Goal: Find specific page/section: Find specific page/section

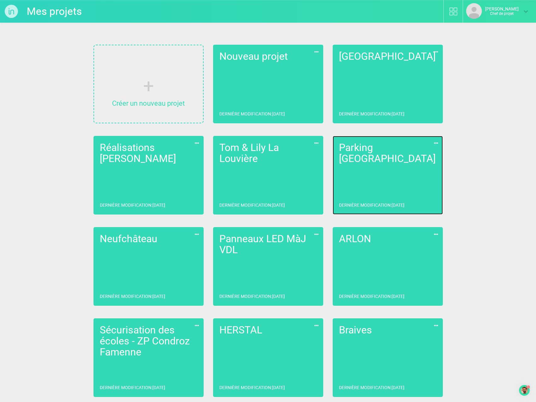
click at [371, 163] on link "Parking Liège Dernière modification : [DATE]" at bounding box center [388, 175] width 110 height 79
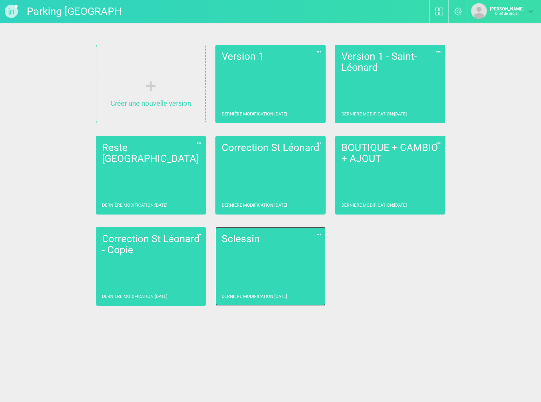
click at [265, 282] on link "Sclessin Dernière modification : 09/09/2025" at bounding box center [270, 266] width 110 height 79
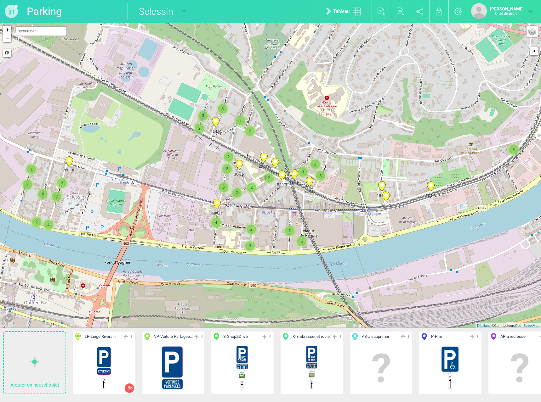
click at [203, 116] on font "3" at bounding box center [203, 116] width 2 height 4
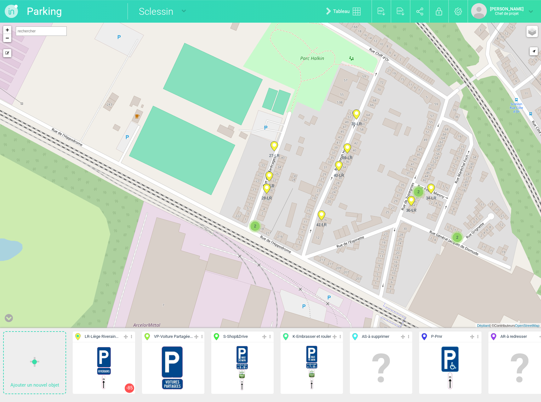
click at [274, 145] on circle at bounding box center [273, 144] width 3 height 3
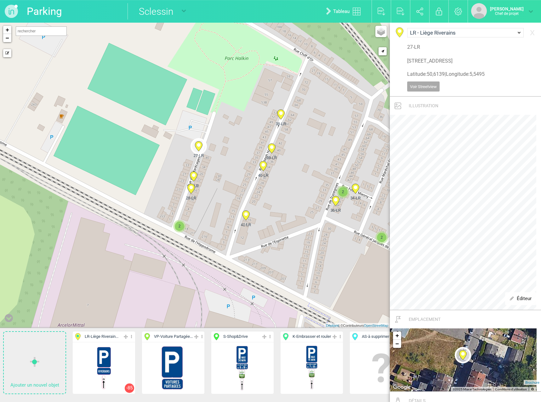
click at [192, 177] on icon at bounding box center [193, 177] width 7 height 10
type input "Rue des Marecages 18, 4000 Liège, Belgique"
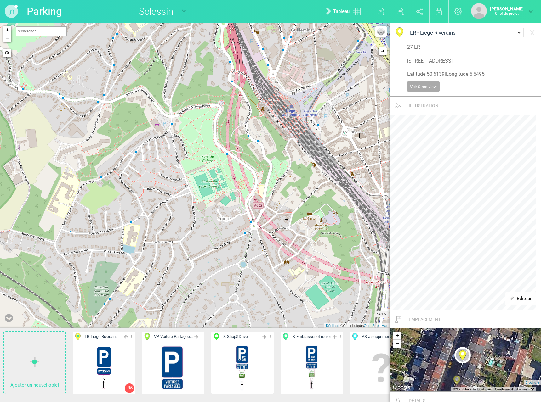
drag, startPoint x: 153, startPoint y: 191, endPoint x: 165, endPoint y: 84, distance: 107.7
click at [165, 84] on div "77-LR 24-LR 52-LR 2 3 2 2 2 2 4 3 43-LR 42-LR 2 2" at bounding box center [195, 176] width 390 height 306
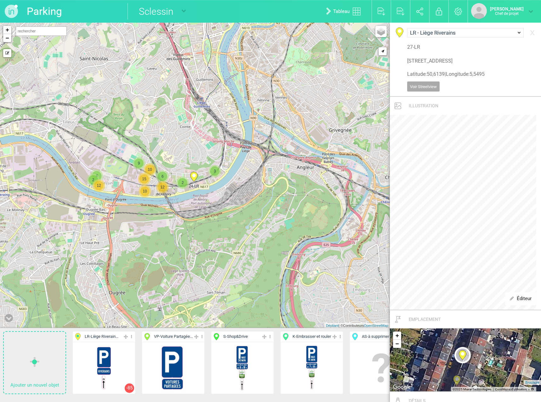
drag, startPoint x: 194, startPoint y: 157, endPoint x: 197, endPoint y: 153, distance: 5.1
click at [197, 153] on div "24-LR 2 4 12 3 10 9 2 10 6 15 12 + − Mode dessin Routes Google Maps Google Maps…" at bounding box center [195, 176] width 390 height 306
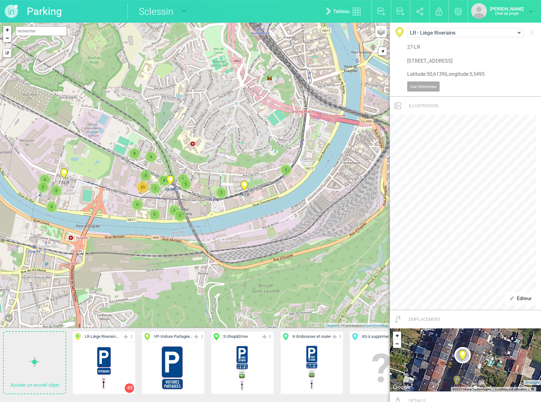
drag, startPoint x: 116, startPoint y: 183, endPoint x: 125, endPoint y: 186, distance: 9.7
click at [125, 186] on div "24-LR 2 77-LR 3 6 6 3 4 6 9 2 5 5 52-LR 5 2 3 10 2 5 5 + − Mode dessin Routes G…" at bounding box center [195, 176] width 390 height 306
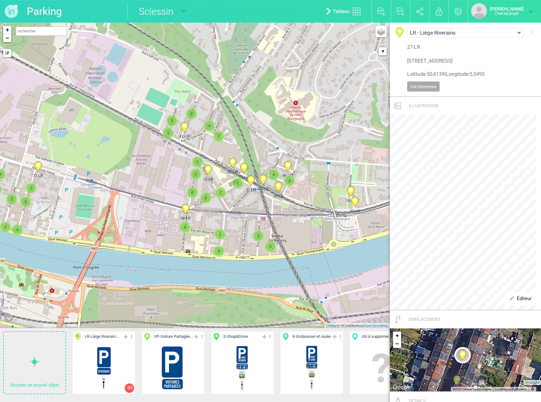
drag, startPoint x: 146, startPoint y: 192, endPoint x: 160, endPoint y: 188, distance: 14.3
click at [160, 189] on div "24-LR 77-LR 52-LR 2 3 2 2 2 2 4 3 43-LR 42-LR 2 2" at bounding box center [195, 176] width 390 height 306
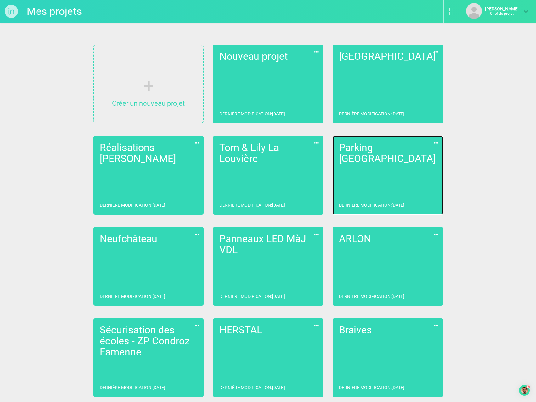
click at [337, 166] on link "Parking Liège Dernière modification : [DATE]" at bounding box center [388, 175] width 110 height 79
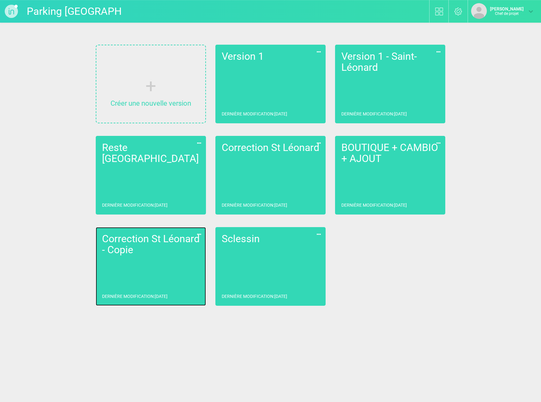
click at [166, 252] on h2 "Correction St Léonard - Copie" at bounding box center [151, 245] width 98 height 22
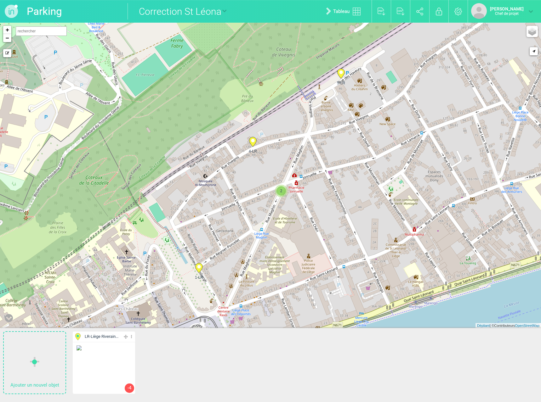
click at [201, 269] on icon at bounding box center [198, 268] width 7 height 10
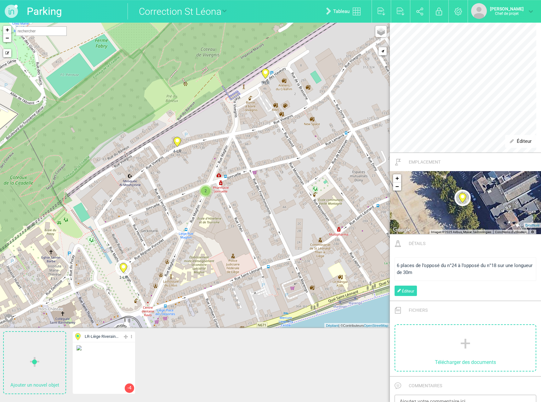
scroll to position [219, 0]
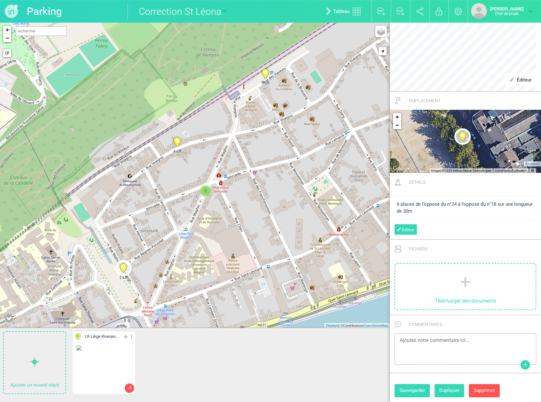
click at [267, 76] on icon at bounding box center [265, 74] width 7 height 10
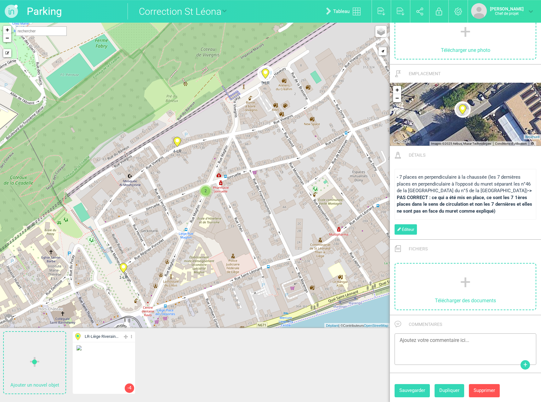
scroll to position [0, 0]
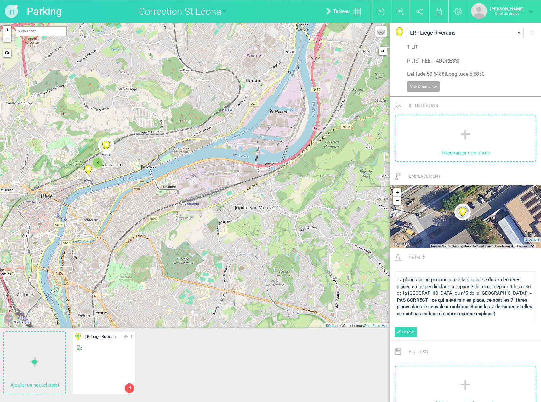
click at [106, 146] on icon at bounding box center [105, 146] width 7 height 10
click at [107, 146] on icon at bounding box center [105, 146] width 7 height 10
click at [87, 170] on icon at bounding box center [87, 170] width 7 height 10
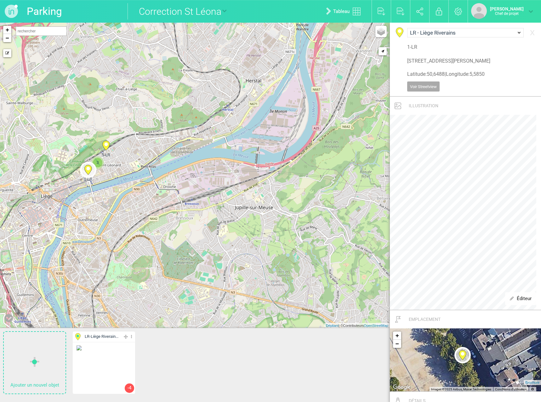
click at [99, 161] on span "3" at bounding box center [97, 162] width 9 height 9
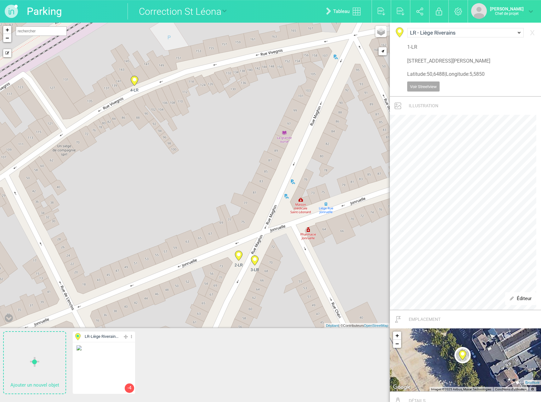
click at [241, 256] on icon at bounding box center [238, 256] width 7 height 10
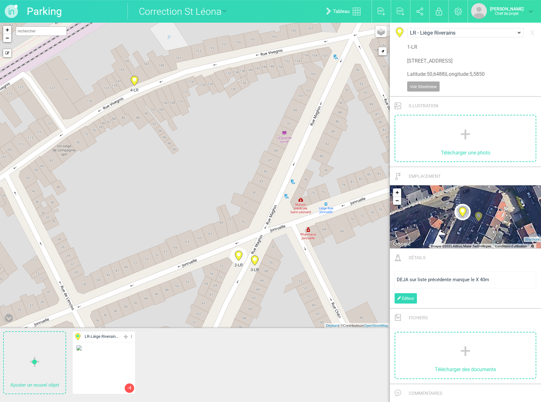
click at [255, 258] on circle at bounding box center [254, 258] width 3 height 3
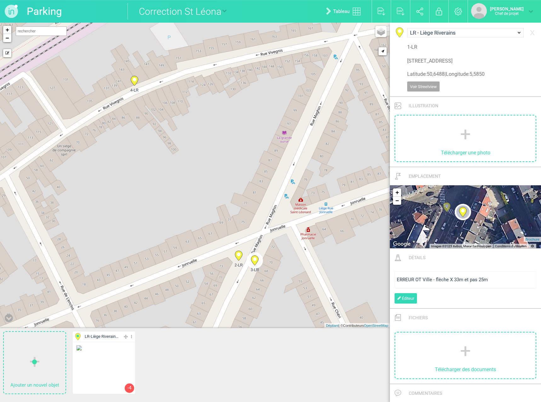
click at [137, 83] on icon at bounding box center [134, 81] width 7 height 10
type input "[STREET_ADDRESS]"
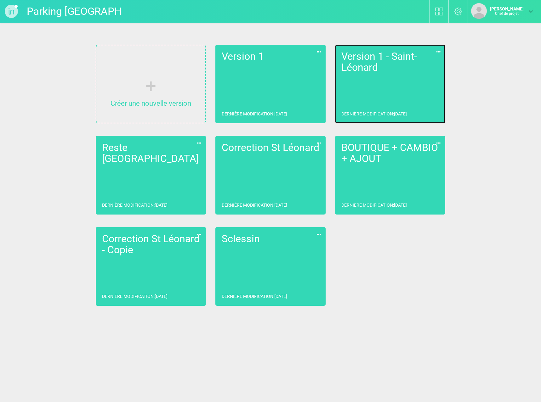
click at [397, 83] on link "Version 1 - Saint-Léonard Dernière modification : [DATE]" at bounding box center [390, 84] width 110 height 79
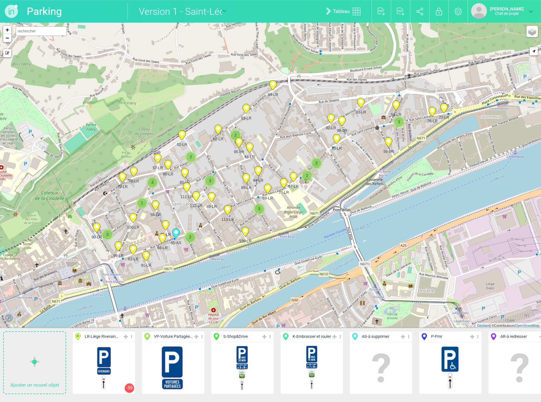
click at [218, 132] on icon at bounding box center [217, 130] width 7 height 10
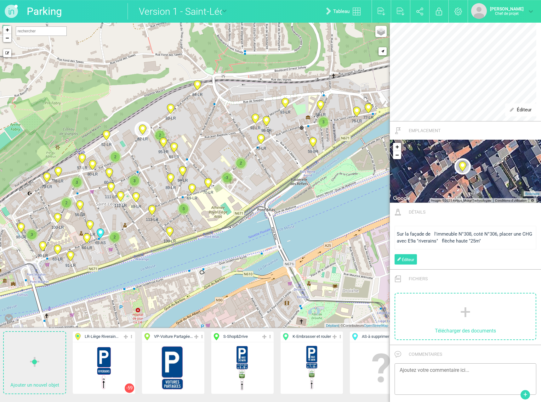
scroll to position [219, 0]
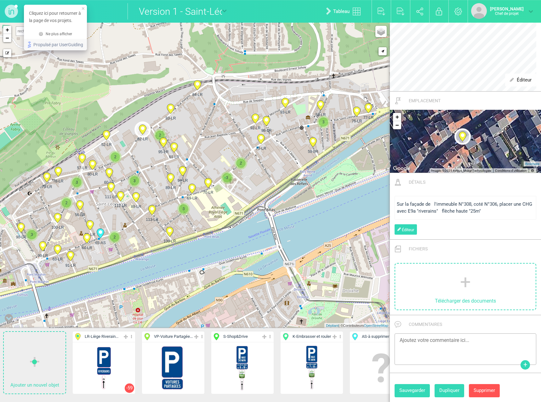
click at [46, 9] on div "Cliquez ici pour retourner à la page de vos projets." at bounding box center [55, 17] width 63 height 24
click at [89, 14] on li "Parking [GEOGRAPHIC_DATA]" at bounding box center [74, 11] width 101 height 23
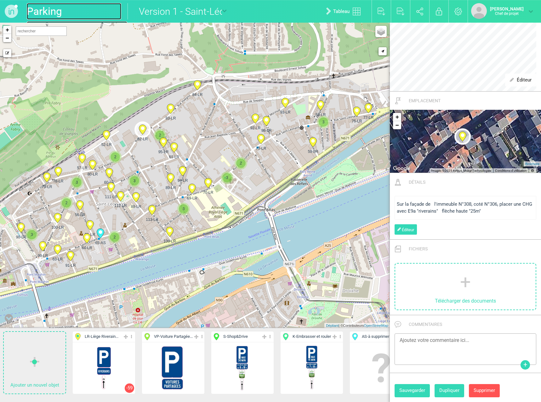
click at [53, 10] on font "Parking [GEOGRAPHIC_DATA]" at bounding box center [77, 19] width 100 height 29
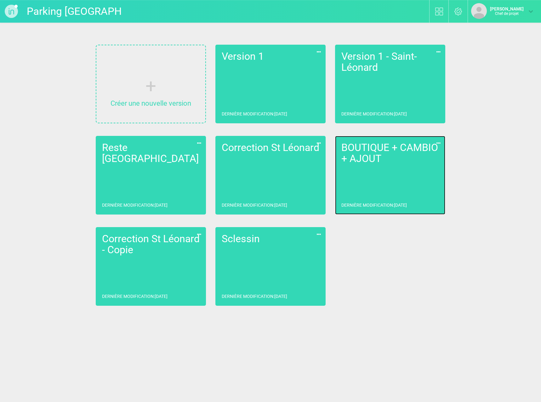
click at [417, 173] on link "BOUTIQUE + CAMBIO + AJOUT Dernière modification : [DATE]" at bounding box center [390, 175] width 110 height 79
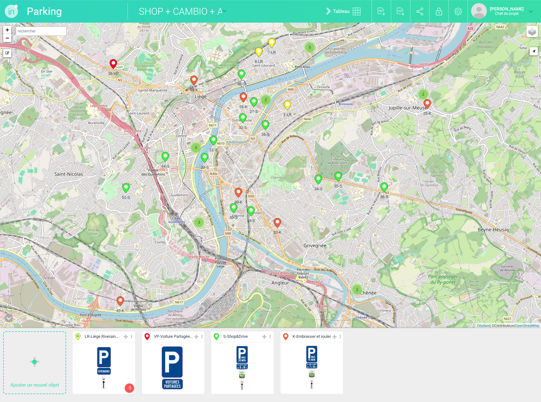
click at [260, 53] on icon at bounding box center [258, 53] width 7 height 10
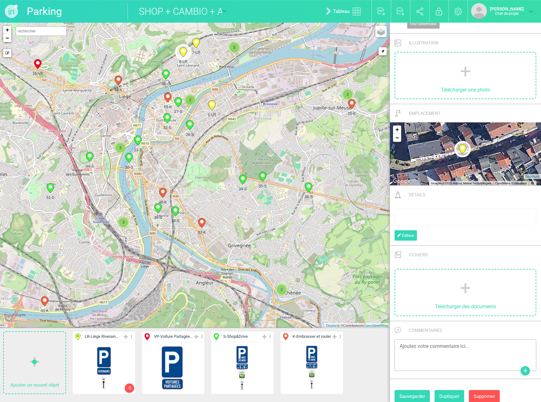
scroll to position [69, 0]
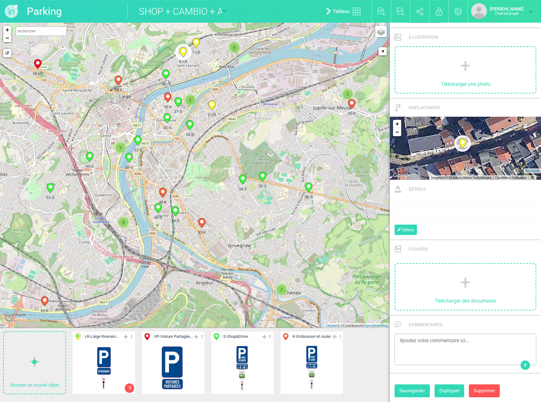
click at [211, 109] on icon at bounding box center [211, 106] width 7 height 10
type input "[STREET_ADDRESS][PERSON_NAME]"
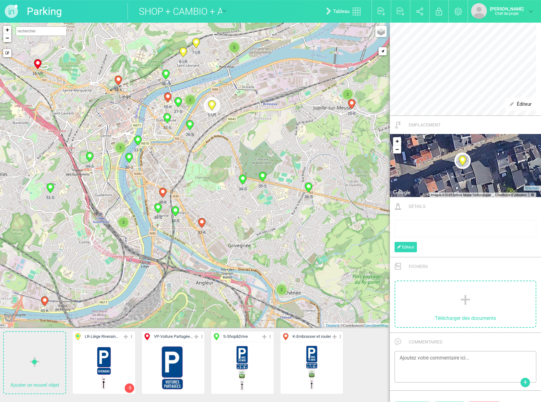
scroll to position [212, 0]
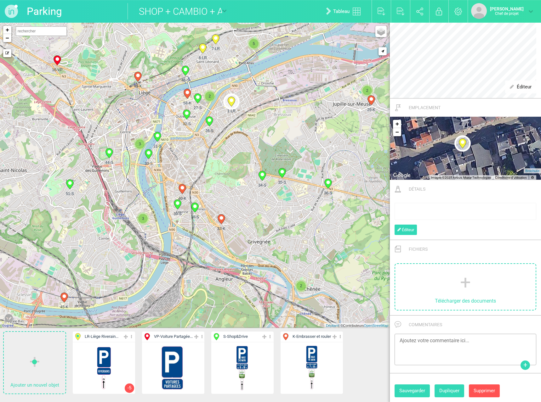
drag, startPoint x: 77, startPoint y: 194, endPoint x: 99, endPoint y: 190, distance: 21.7
click at [99, 190] on div "1-LR 6-LR 7-LR 16-VP 2 2" at bounding box center [195, 176] width 390 height 306
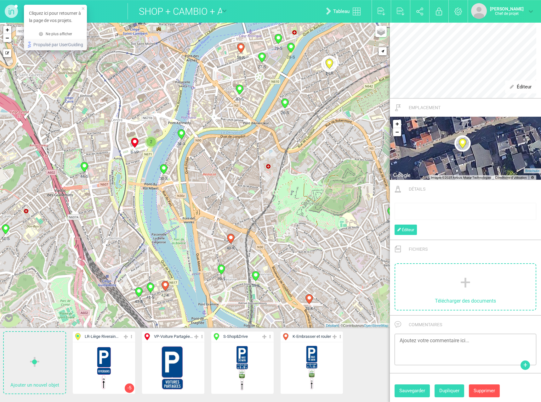
click at [48, 14] on font "Cliquez ici pour retourner à la page de vos projets." at bounding box center [55, 17] width 53 height 12
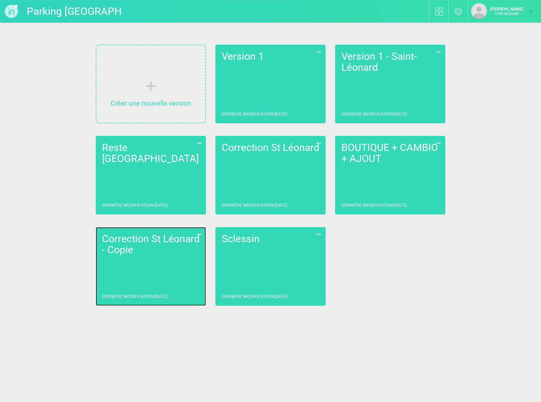
click at [165, 265] on link "Correction St Léonard - Copie Dernière modification : [DATE]" at bounding box center [151, 266] width 110 height 79
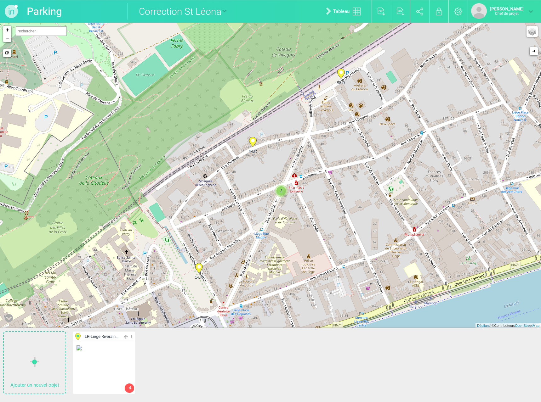
click at [197, 267] on circle at bounding box center [198, 266] width 3 height 3
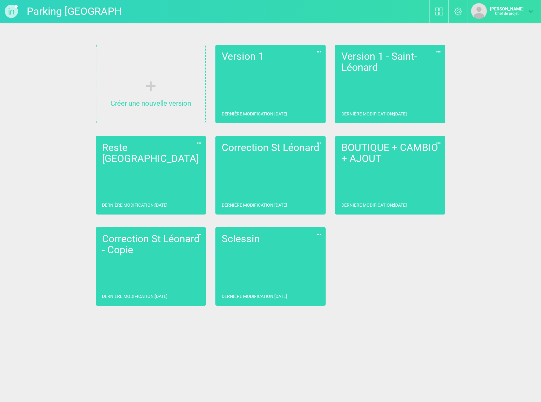
click at [198, 233] on icon at bounding box center [198, 234] width 7 height 8
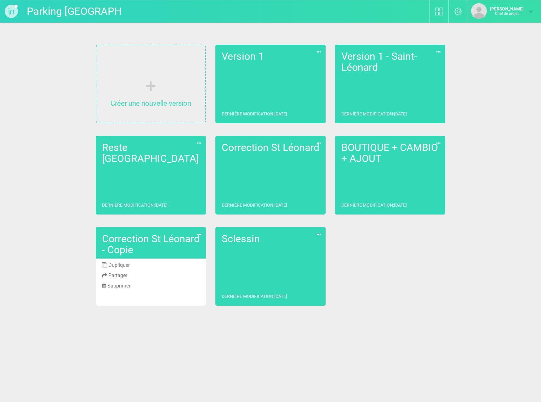
click at [134, 285] on li "Supprimer" at bounding box center [151, 286] width 110 height 10
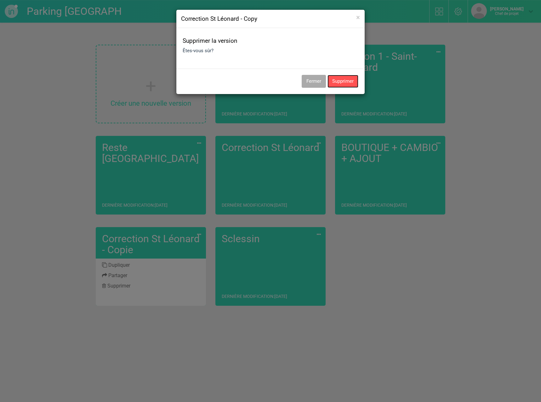
click at [341, 83] on button "Supprimer" at bounding box center [342, 81] width 31 height 13
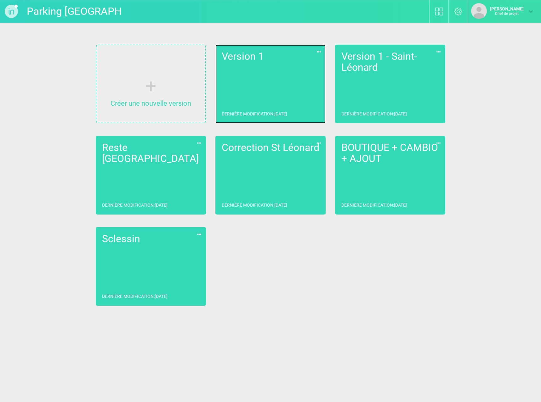
click at [242, 68] on link "Version 1 Dernière modification : [DATE]" at bounding box center [270, 84] width 110 height 79
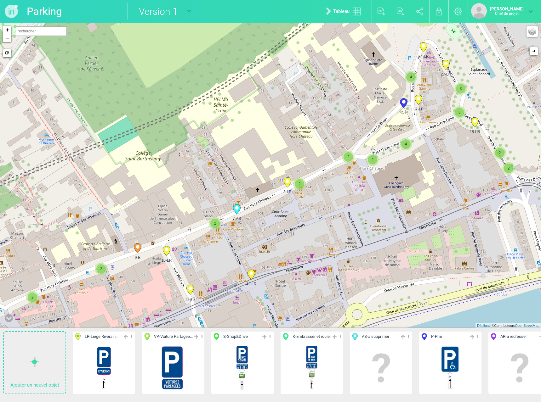
click at [249, 276] on icon at bounding box center [250, 275] width 7 height 10
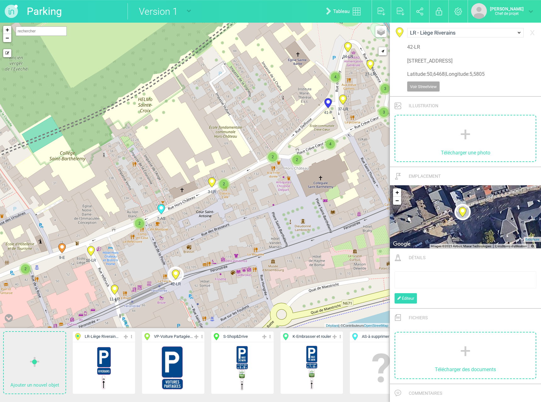
click at [211, 183] on icon at bounding box center [211, 183] width 7 height 10
type input "[STREET_ADDRESS]"
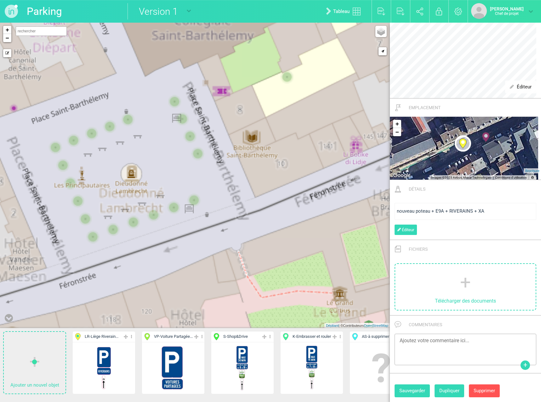
scroll to position [149, 0]
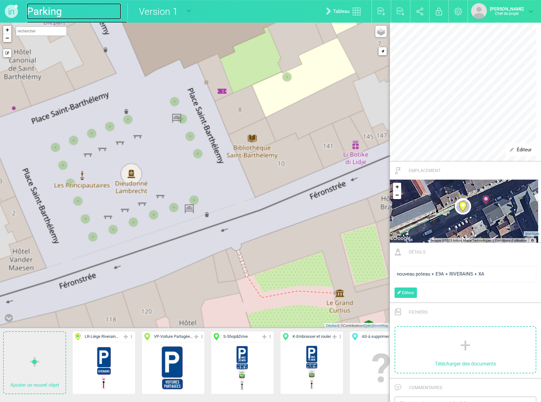
click at [48, 9] on font "Parking [GEOGRAPHIC_DATA]" at bounding box center [77, 19] width 100 height 29
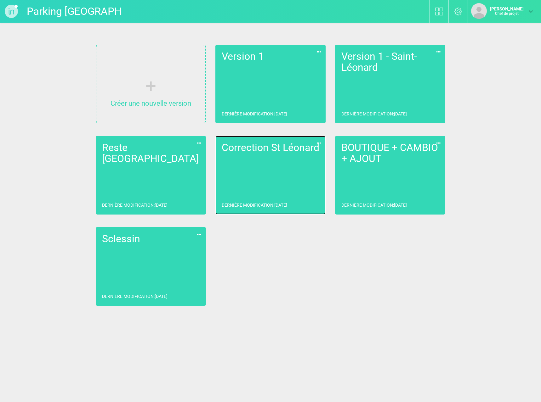
click at [271, 165] on link "Correction St [PERSON_NAME] modification : [DATE]" at bounding box center [270, 175] width 110 height 79
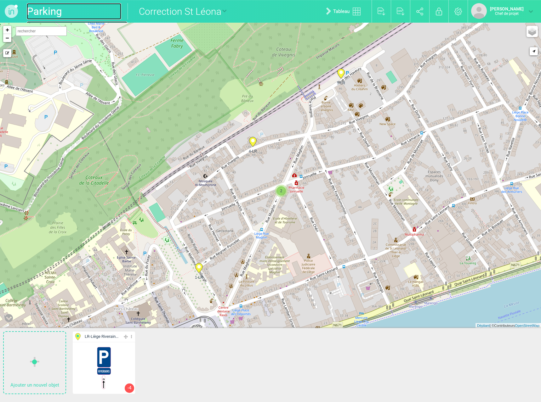
click at [40, 11] on font "Parking [GEOGRAPHIC_DATA]" at bounding box center [77, 19] width 100 height 29
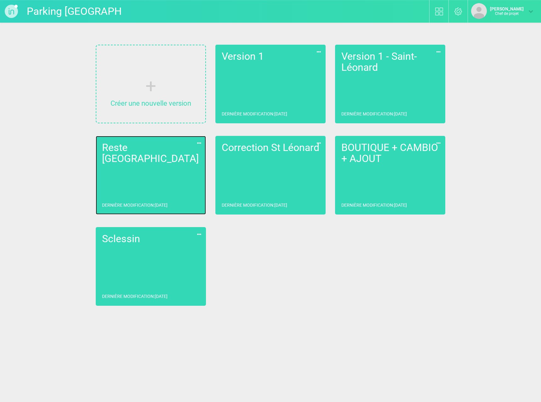
click at [167, 176] on link "Reste Liège Dernière modification : [DATE]" at bounding box center [151, 175] width 110 height 79
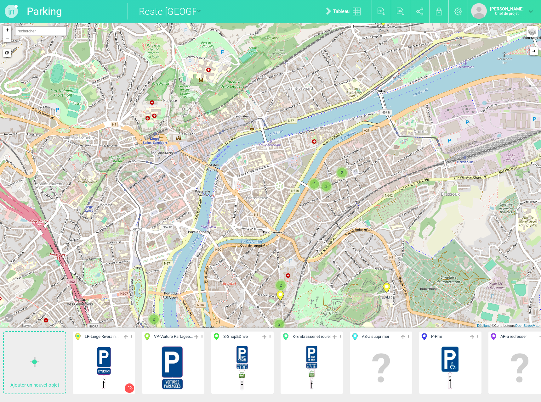
click at [386, 289] on icon at bounding box center [386, 288] width 7 height 10
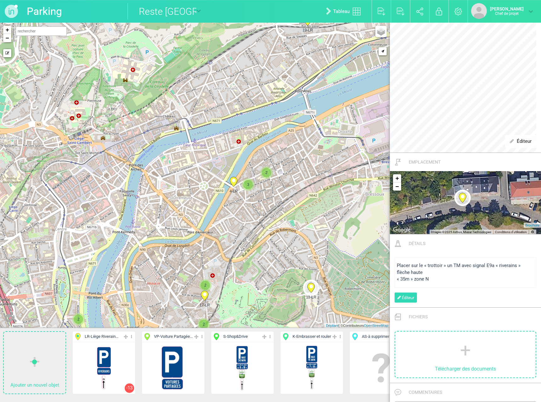
scroll to position [225, 0]
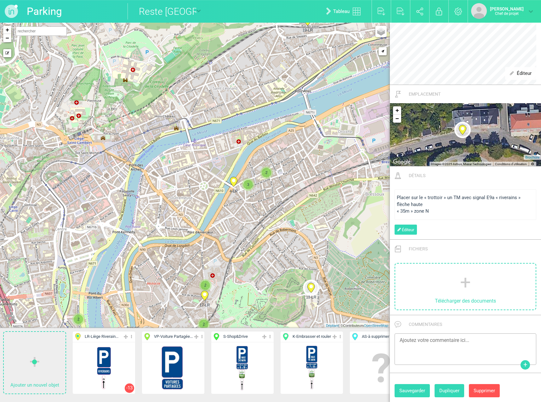
click at [204, 296] on icon at bounding box center [204, 296] width 7 height 10
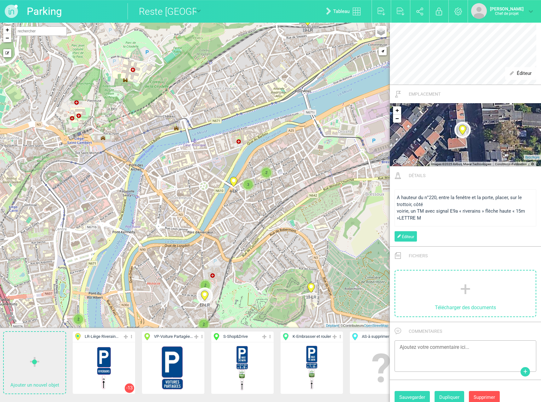
scroll to position [232, 0]
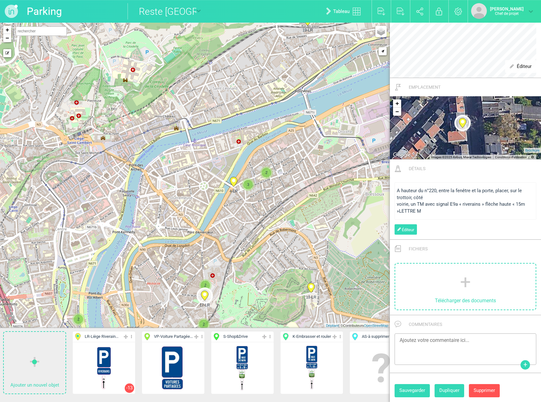
click at [233, 185] on icon at bounding box center [233, 182] width 7 height 10
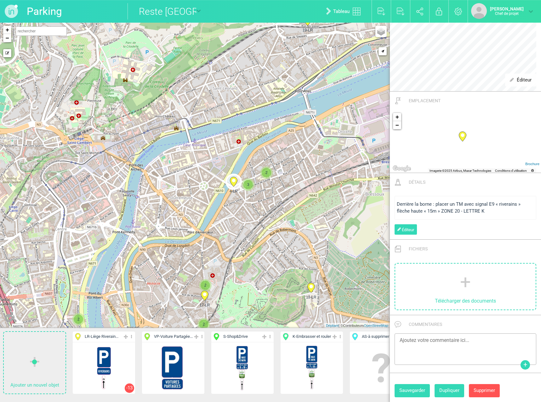
scroll to position [219, 0]
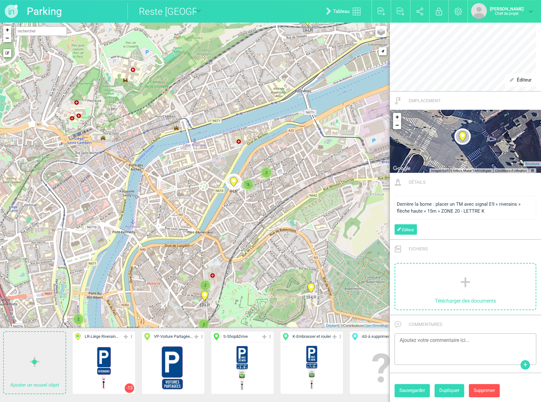
click at [248, 185] on font "3" at bounding box center [248, 185] width 2 height 4
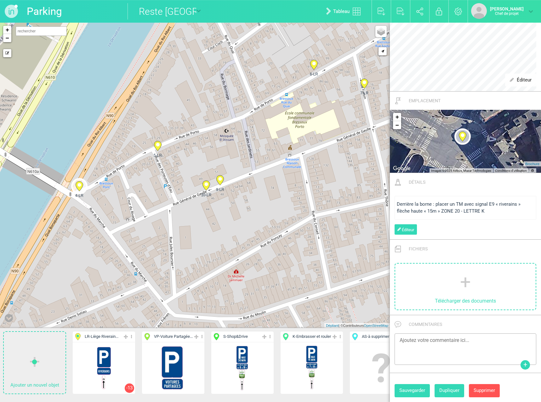
click at [219, 184] on icon at bounding box center [219, 181] width 7 height 10
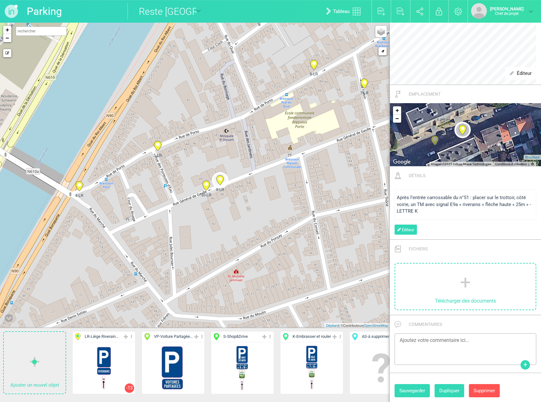
click at [206, 186] on icon at bounding box center [205, 186] width 7 height 10
type input "[STREET_ADDRESS][PERSON_NAME]"
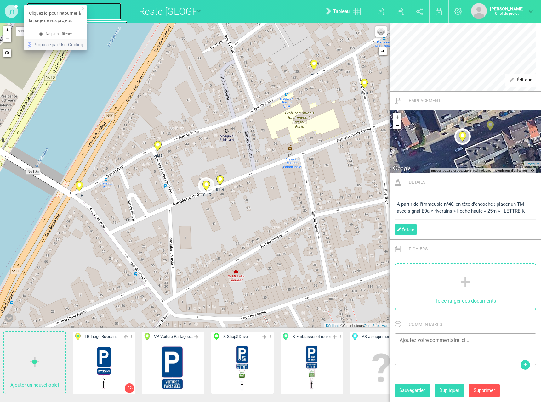
click at [88, 13] on font "Parking [GEOGRAPHIC_DATA]" at bounding box center [77, 19] width 100 height 29
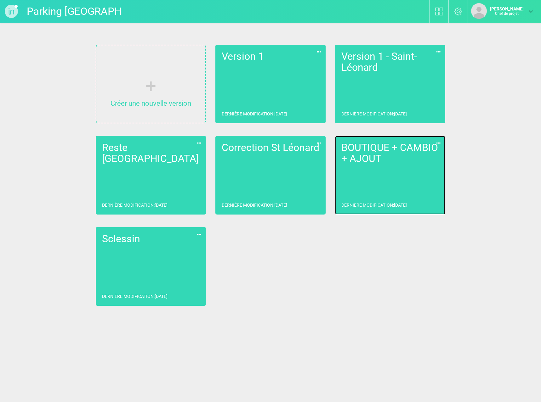
click at [360, 155] on font "BOUTIQUE + CAMBIO + AJOUT" at bounding box center [389, 153] width 97 height 23
